Goal: Task Accomplishment & Management: Manage account settings

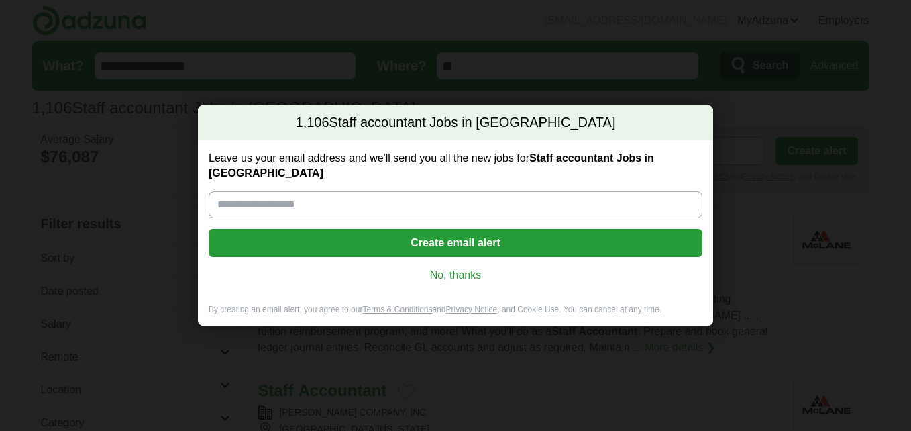
click at [455, 268] on link "No, thanks" at bounding box center [455, 275] width 472 height 15
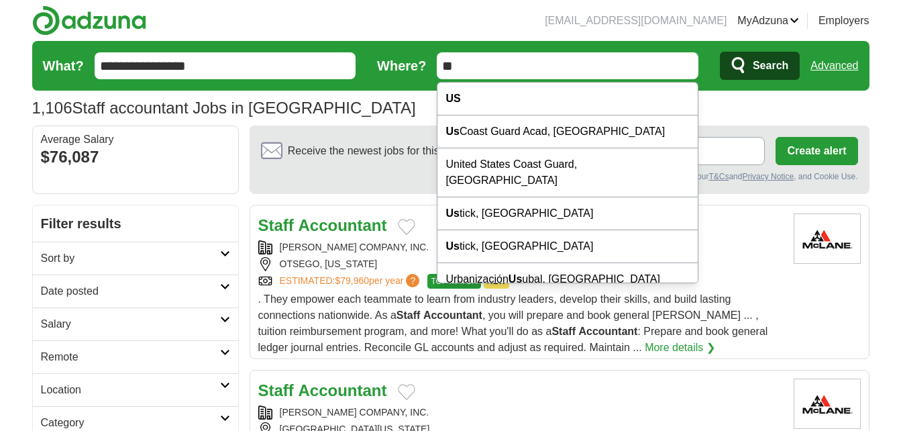
click at [492, 71] on input "**" at bounding box center [568, 65] width 262 height 27
type input "*"
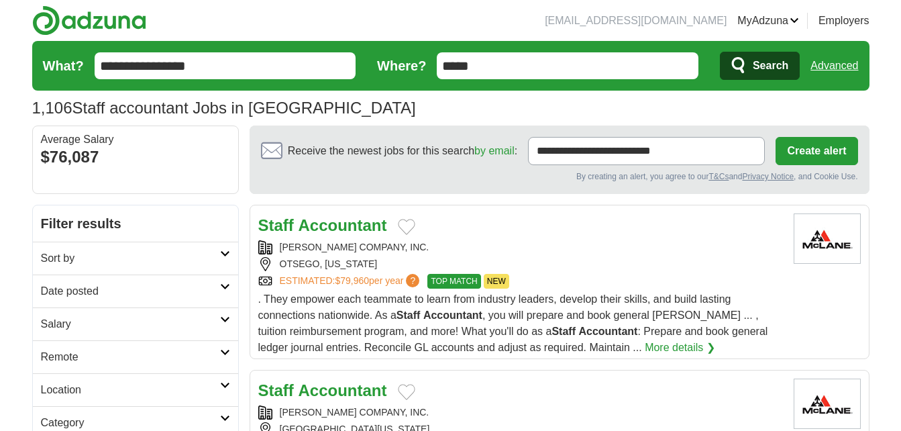
type input "*****"
click at [720, 52] on button "Search" at bounding box center [760, 66] width 80 height 28
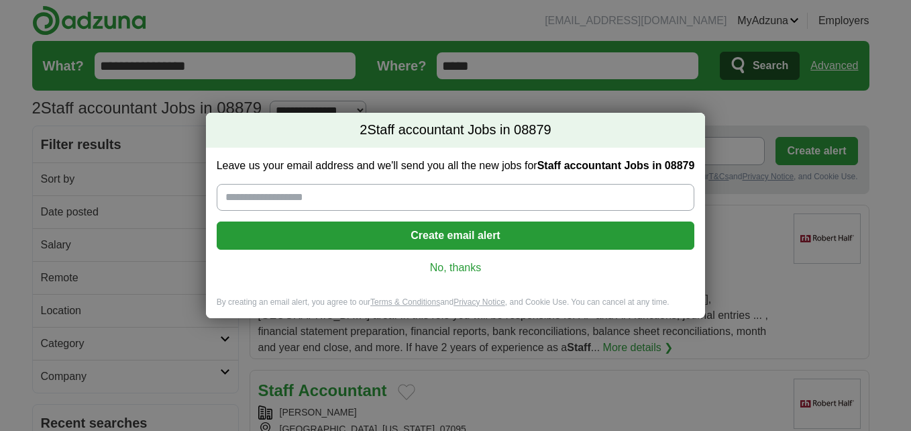
click at [447, 275] on div "Leave us your email address and we'll send you all the new jobs for Staff accou…" at bounding box center [456, 222] width 500 height 149
click at [462, 263] on link "No, thanks" at bounding box center [455, 267] width 457 height 15
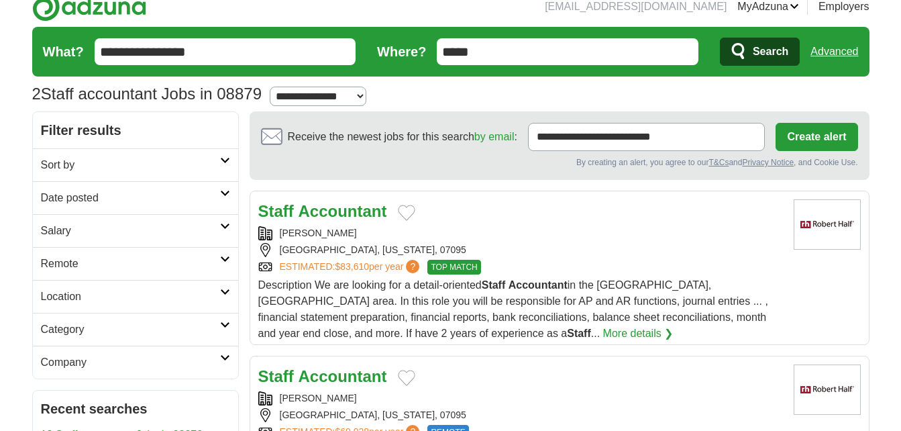
scroll to position [13, 0]
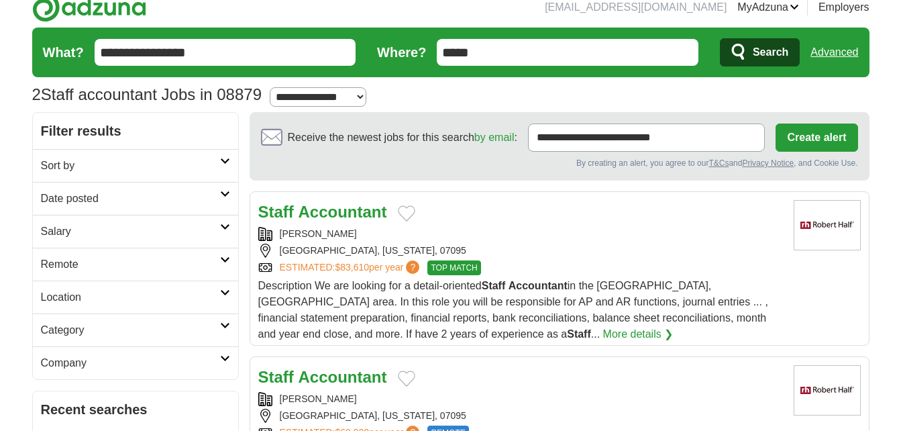
click at [129, 193] on h2 "Date posted" at bounding box center [130, 199] width 179 height 16
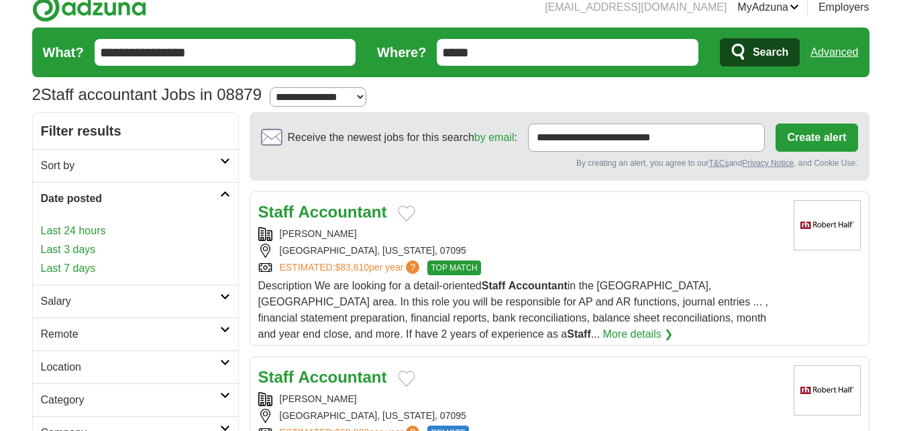
click at [97, 237] on link "Last 24 hours" at bounding box center [135, 231] width 189 height 16
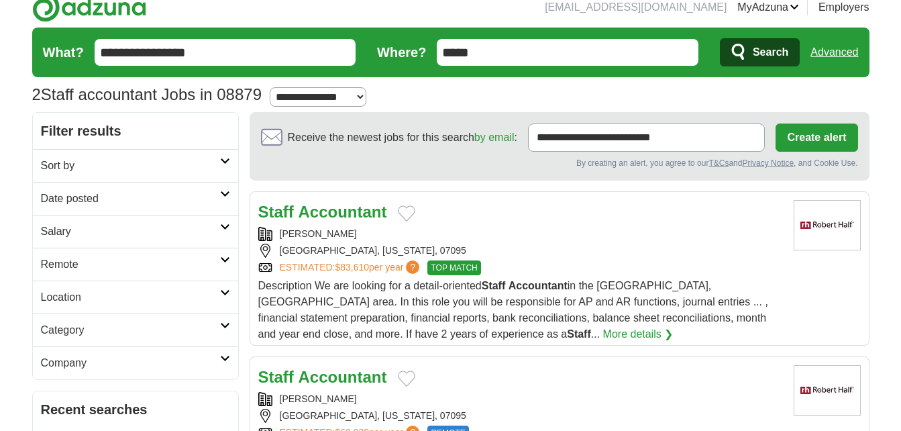
click at [167, 197] on h2 "Date posted" at bounding box center [130, 199] width 179 height 16
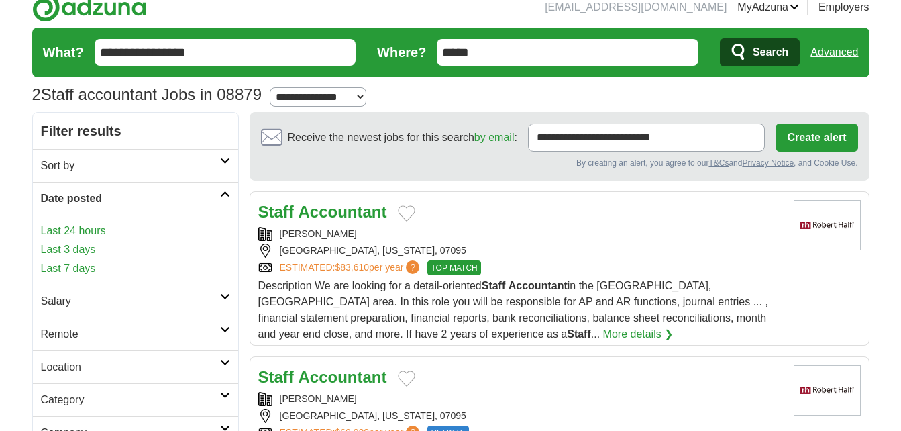
click at [89, 248] on link "Last 3 days" at bounding box center [135, 249] width 189 height 16
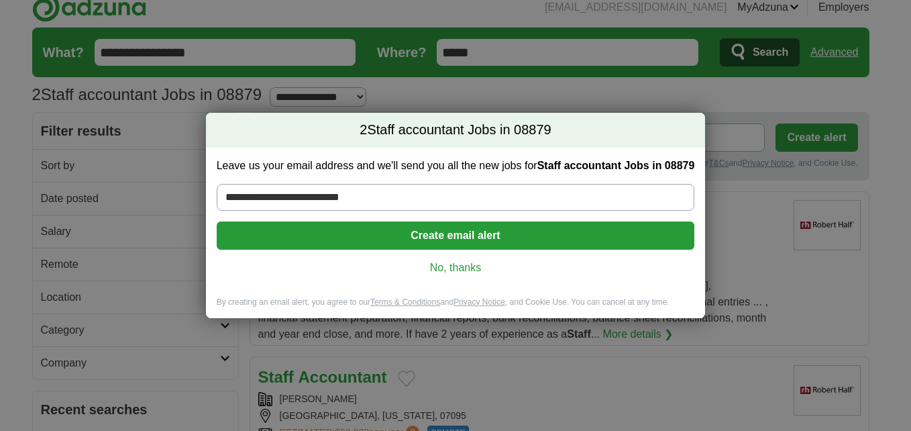
click at [417, 273] on link "No, thanks" at bounding box center [455, 267] width 457 height 15
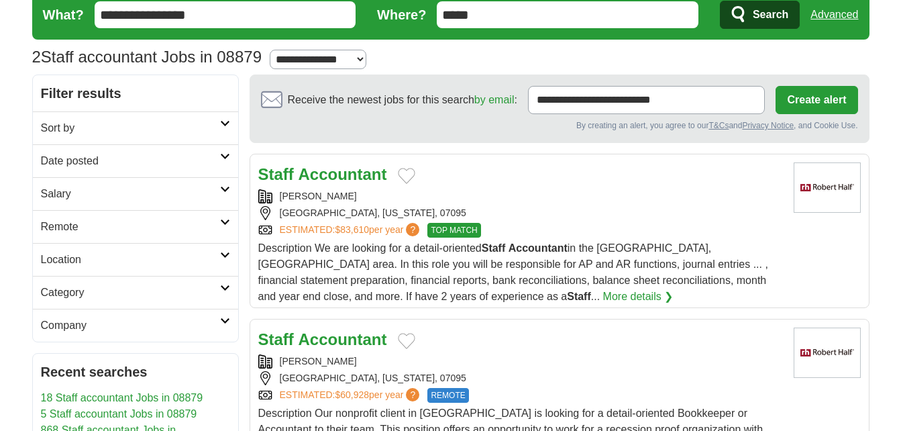
scroll to position [52, 0]
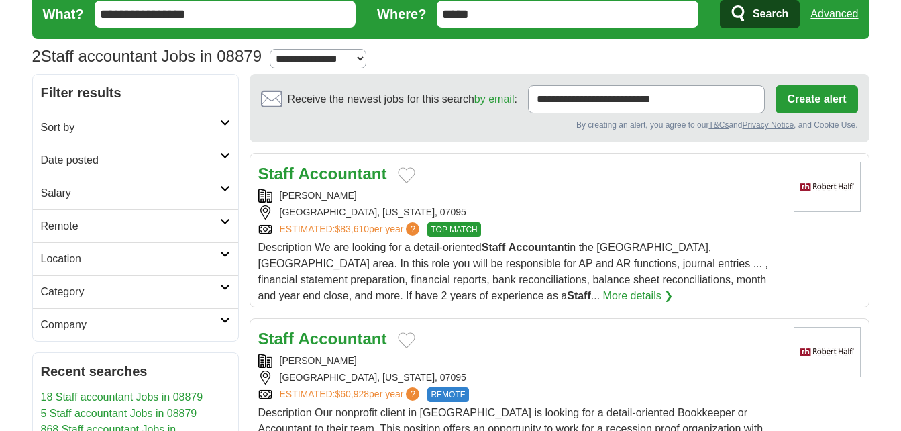
click at [342, 58] on select "**********" at bounding box center [318, 58] width 97 height 19
select select "**"
click at [276, 49] on select "**********" at bounding box center [318, 58] width 97 height 19
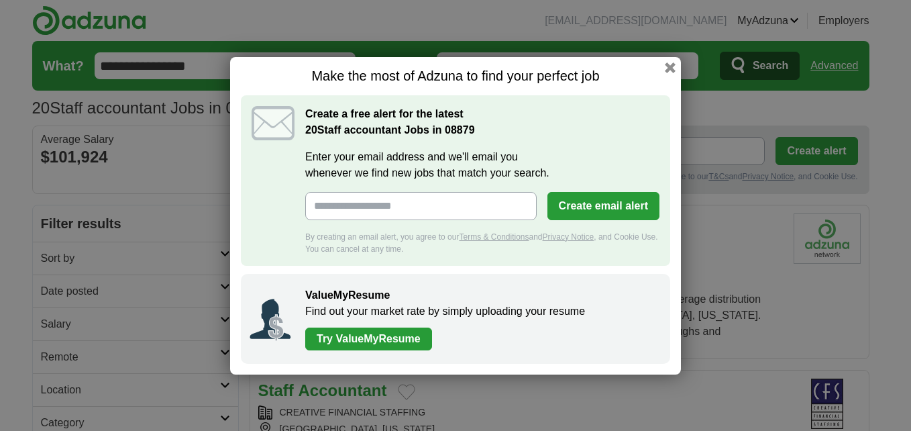
click at [658, 62] on div "Make the most of Adzuna to find your perfect job Create a free alert for the la…" at bounding box center [455, 215] width 451 height 317
click at [661, 68] on h1 "Make the most of Adzuna to find your perfect job" at bounding box center [455, 76] width 429 height 17
click at [669, 62] on button "button" at bounding box center [670, 67] width 15 height 15
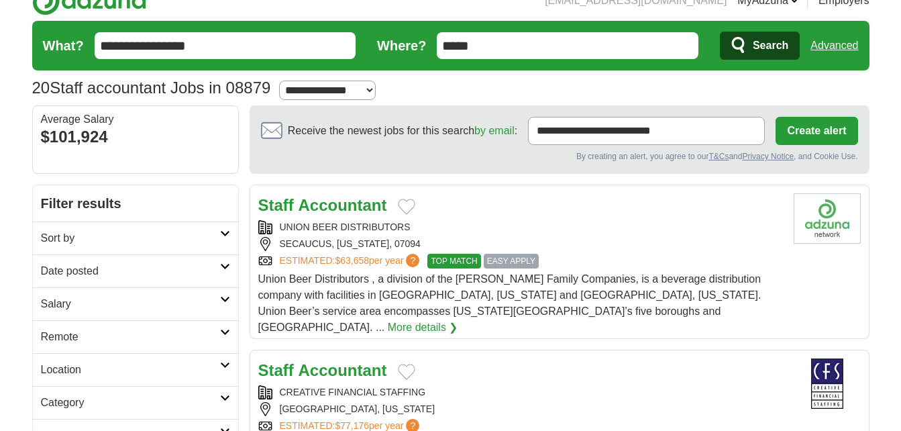
scroll to position [21, 0]
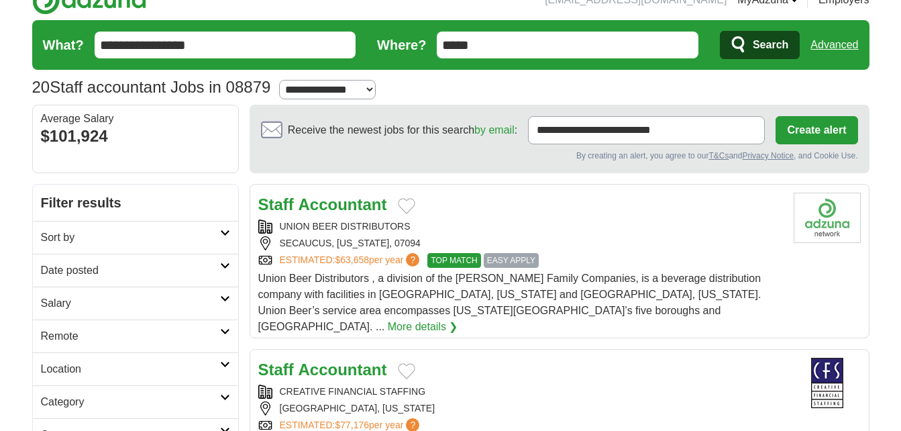
click at [112, 267] on h2 "Date posted" at bounding box center [130, 270] width 179 height 16
click at [92, 296] on link "Last 24 hours" at bounding box center [135, 302] width 189 height 16
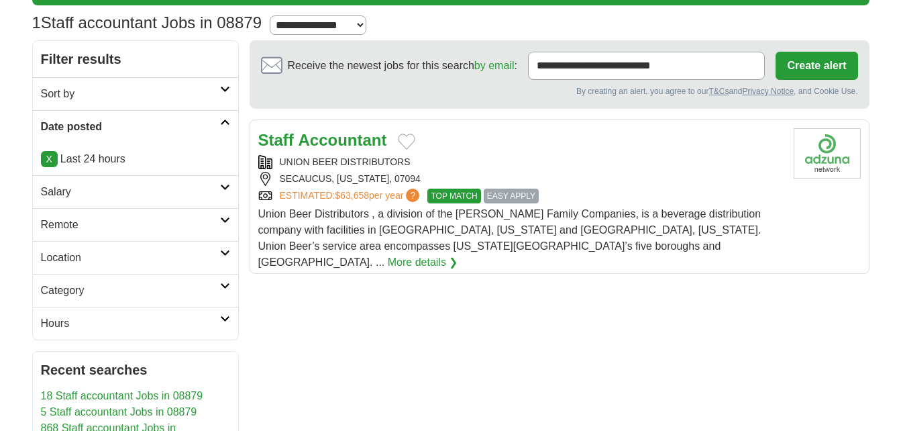
scroll to position [85, 0]
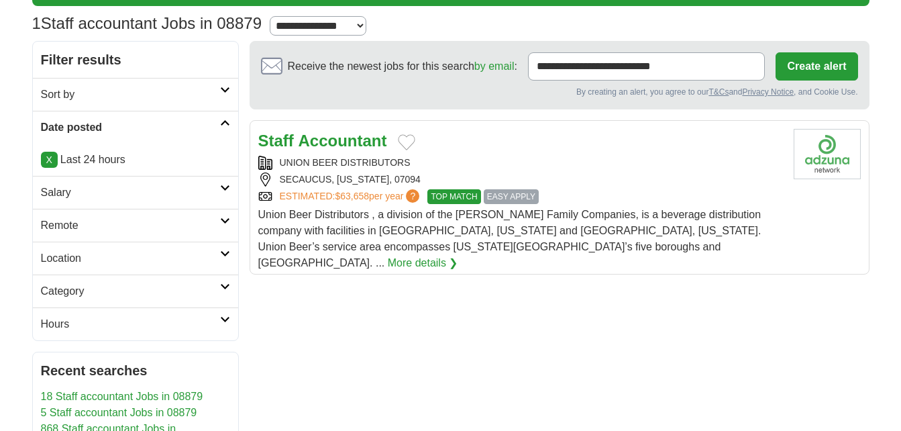
click at [52, 160] on link "X" at bounding box center [49, 160] width 17 height 16
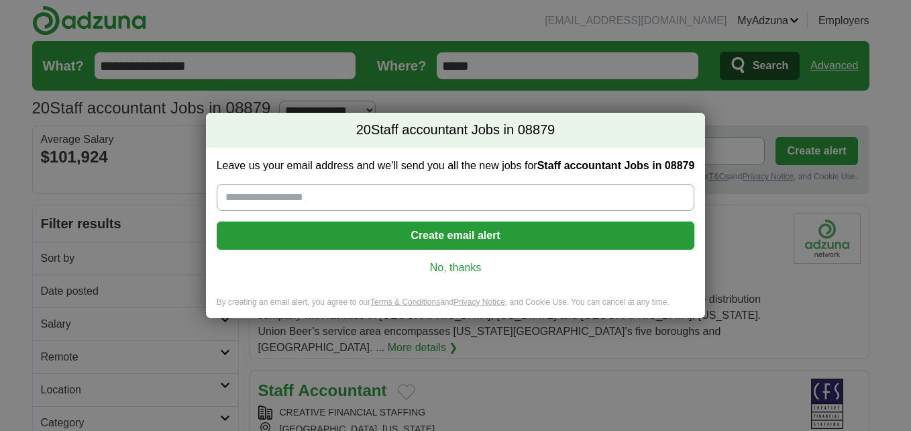
click at [470, 270] on link "No, thanks" at bounding box center [455, 267] width 457 height 15
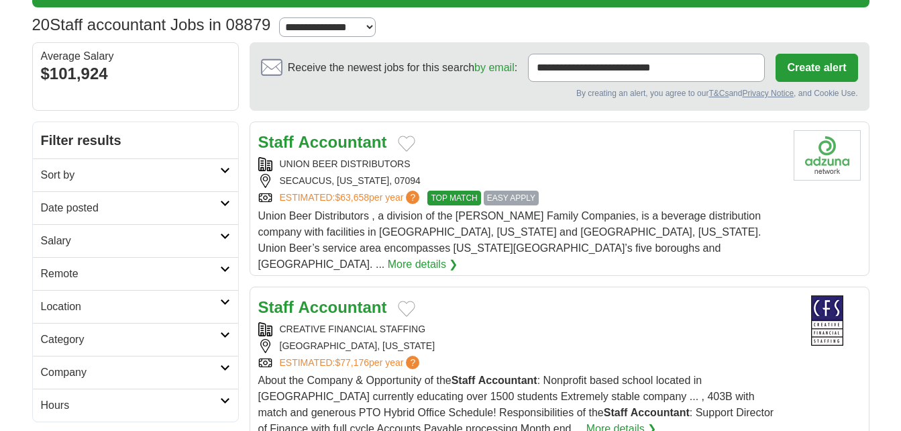
scroll to position [84, 0]
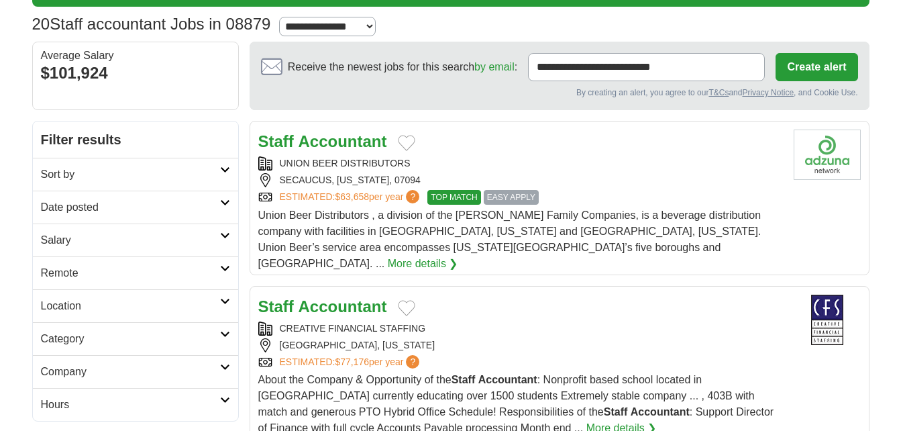
click at [80, 211] on h2 "Date posted" at bounding box center [130, 207] width 179 height 16
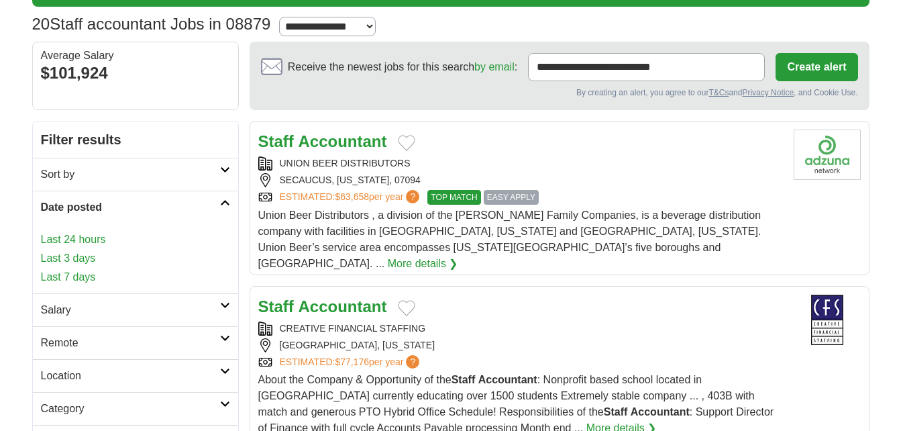
click at [65, 254] on link "Last 3 days" at bounding box center [135, 258] width 189 height 16
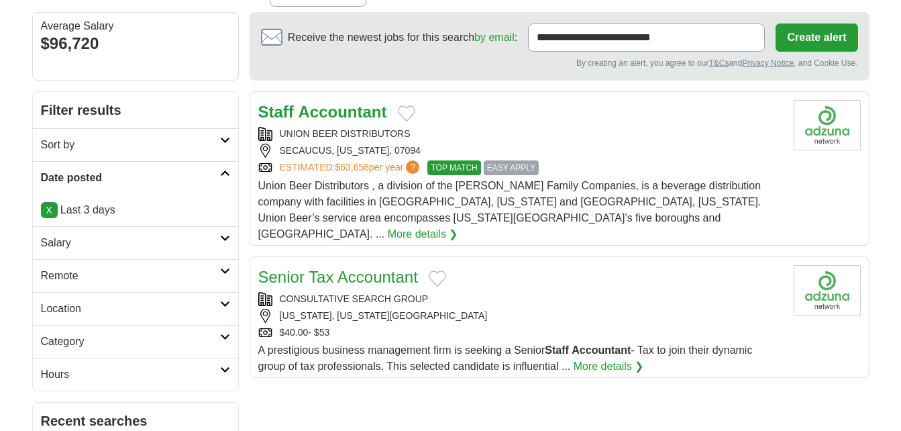
scroll to position [105, 0]
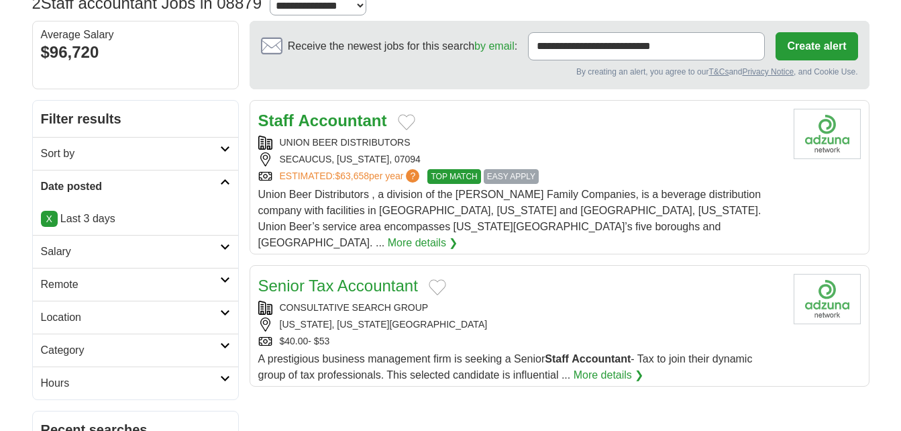
click at [55, 217] on link "X" at bounding box center [49, 219] width 17 height 16
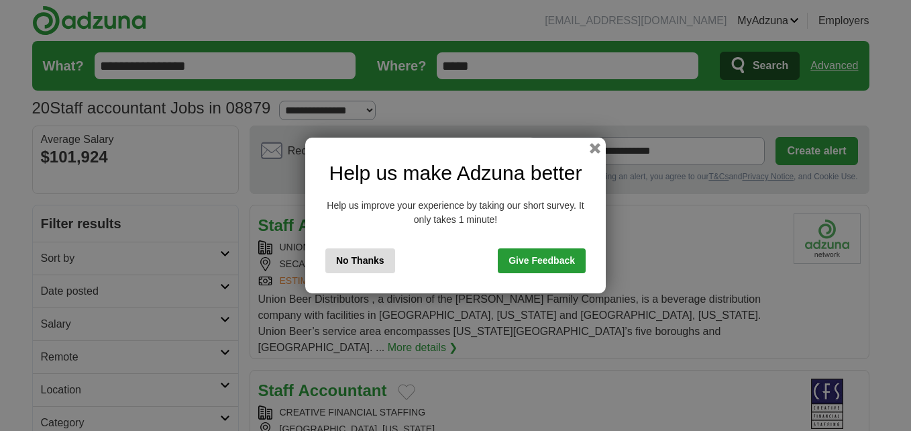
click at [591, 156] on div "Help us make Adzuna better Help us improve your experience by taking our short …" at bounding box center [455, 216] width 301 height 156
click at [593, 150] on button "button" at bounding box center [595, 148] width 15 height 15
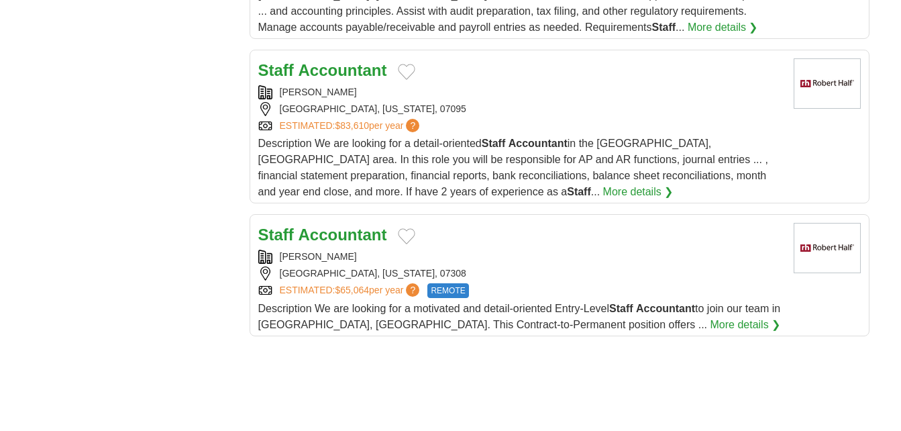
scroll to position [1530, 0]
click at [498, 249] on div "[PERSON_NAME]" at bounding box center [520, 256] width 525 height 14
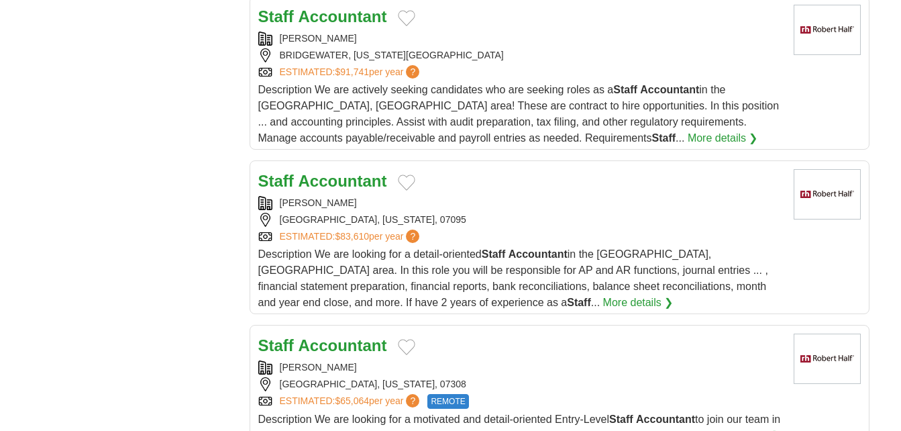
scroll to position [1418, 0]
click at [392, 197] on div "ROBERT HALF WOODBRIDGE, NEW JERSEY, 07095 ESTIMATED: $83,610 per year ?" at bounding box center [520, 221] width 525 height 48
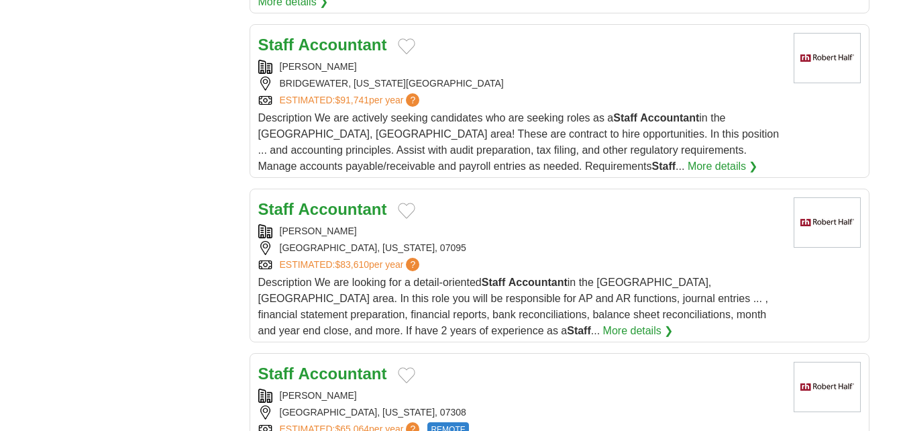
scroll to position [1390, 0]
click at [437, 277] on span "Description We are looking for a detail-oriented Staff Accountant in the Middle…" at bounding box center [513, 307] width 510 height 60
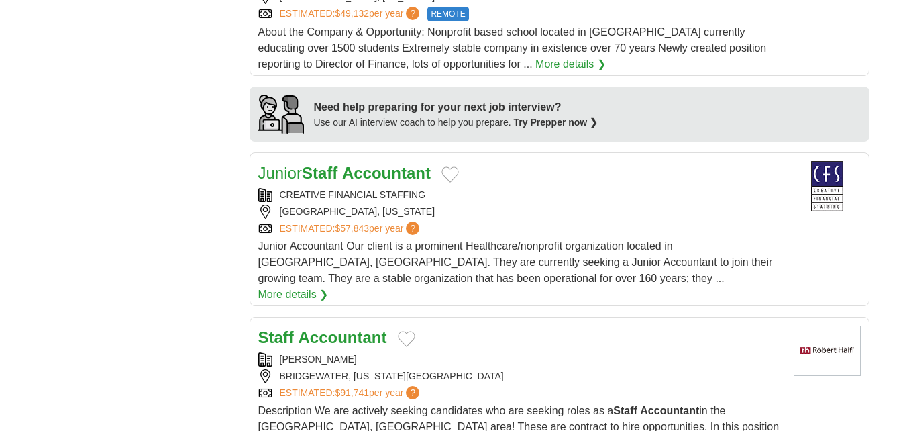
scroll to position [1097, 0]
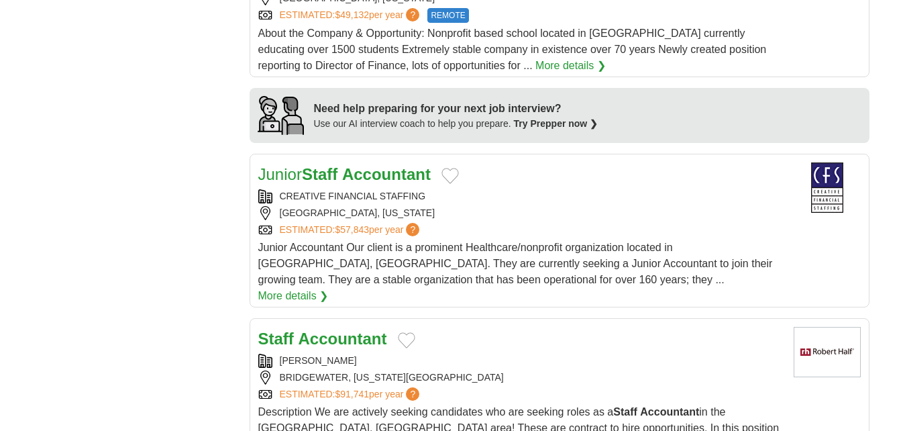
click at [413, 332] on button "Add to favorite jobs" at bounding box center [406, 340] width 17 height 16
click at [466, 327] on div "Staff Accountant ROBERT HALF BRIDGEWATER, NEW JERSEY, 08807 ESTIMATED: $91,741 …" at bounding box center [520, 398] width 525 height 142
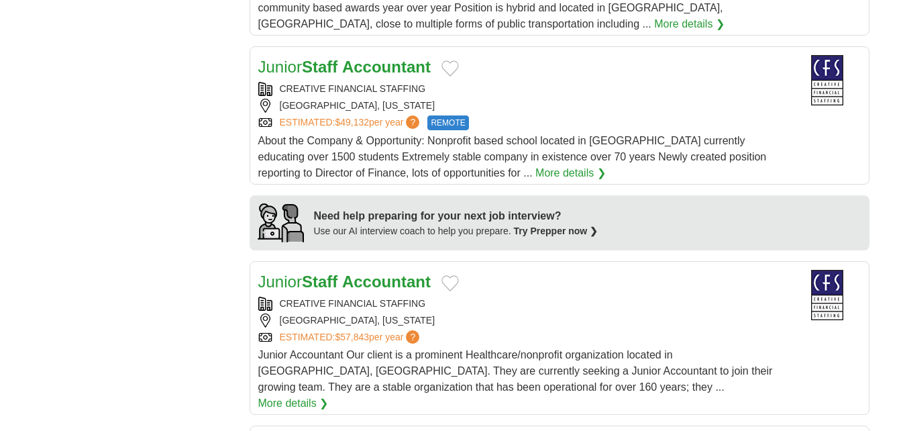
scroll to position [975, 0]
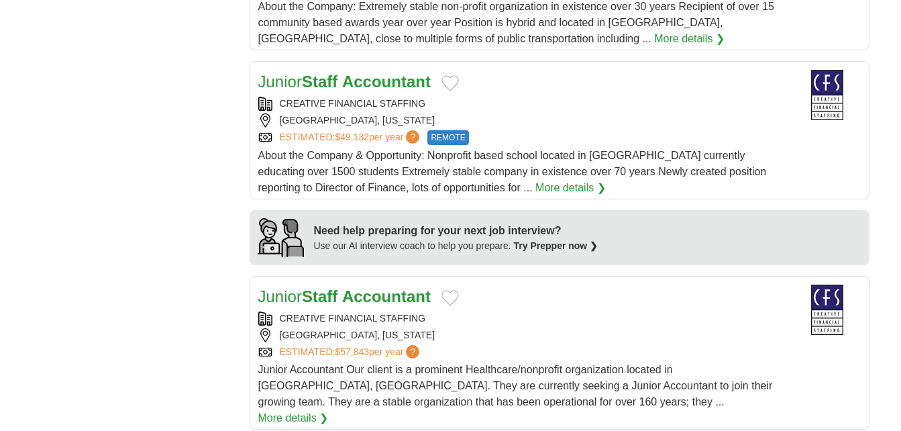
click at [368, 311] on div "CREATIVE FINANCIAL STAFFING BROOKLYN, NEW YORK ESTIMATED: $57,843 per year ?" at bounding box center [520, 335] width 525 height 48
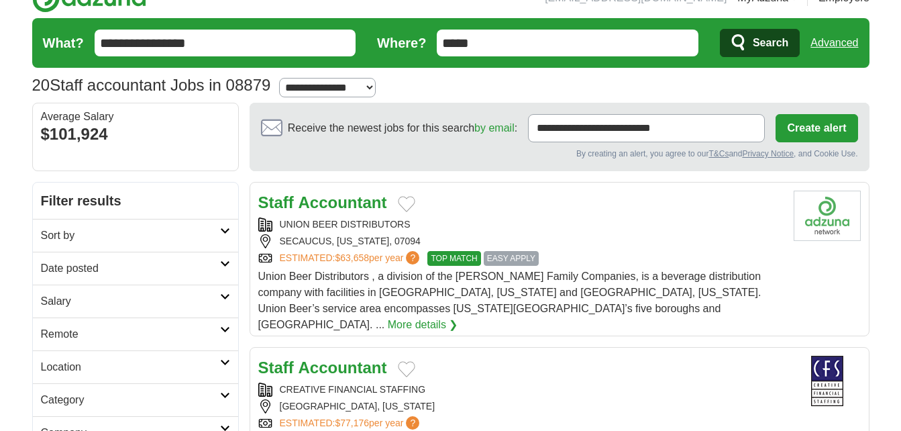
scroll to position [0, 0]
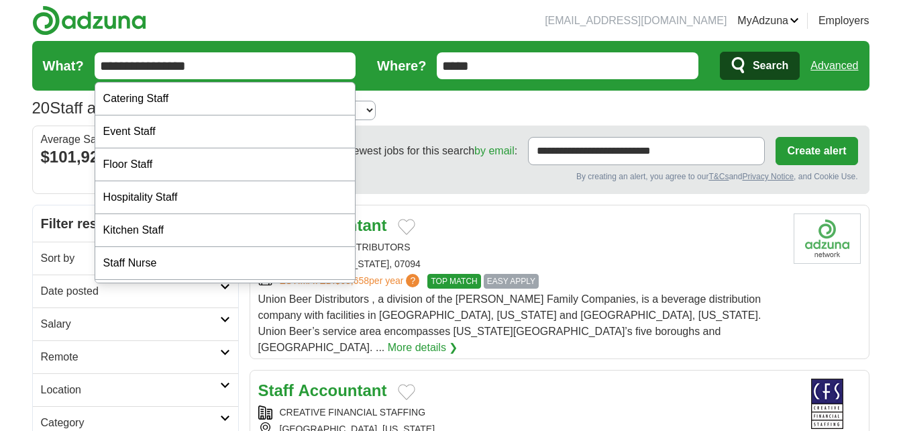
drag, startPoint x: 129, startPoint y: 61, endPoint x: 91, endPoint y: 59, distance: 37.6
click at [91, 59] on form "**********" at bounding box center [450, 66] width 837 height 50
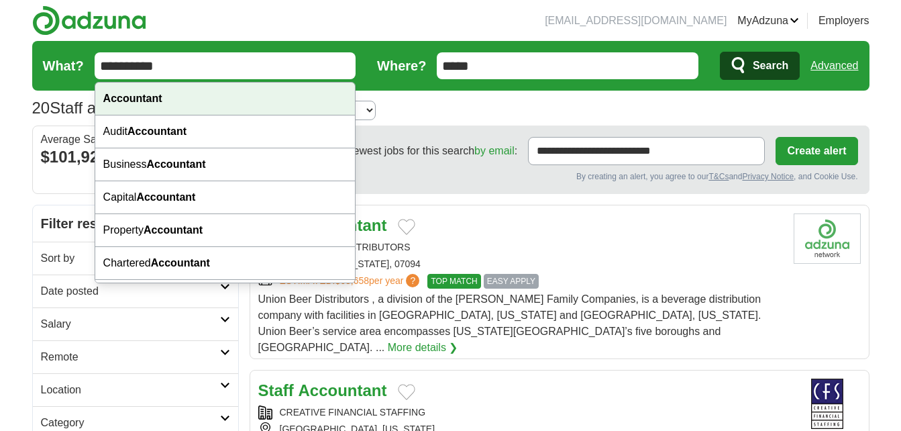
type input "**********"
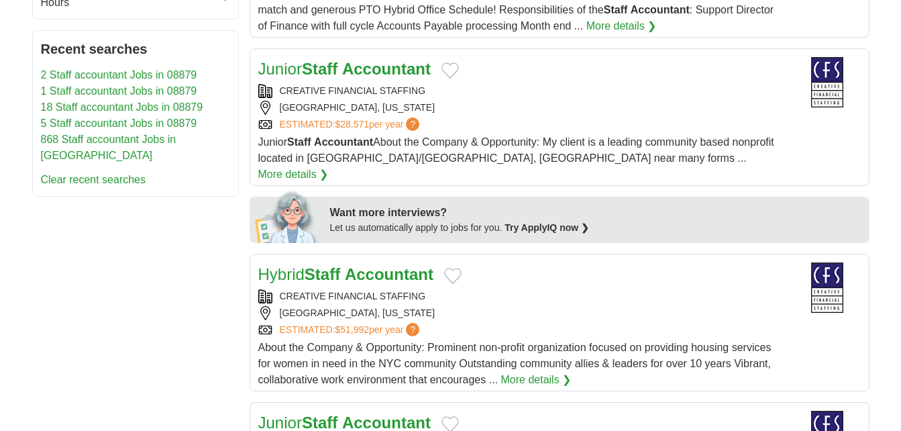
scroll to position [486, 0]
